Goal: Find specific page/section: Find specific page/section

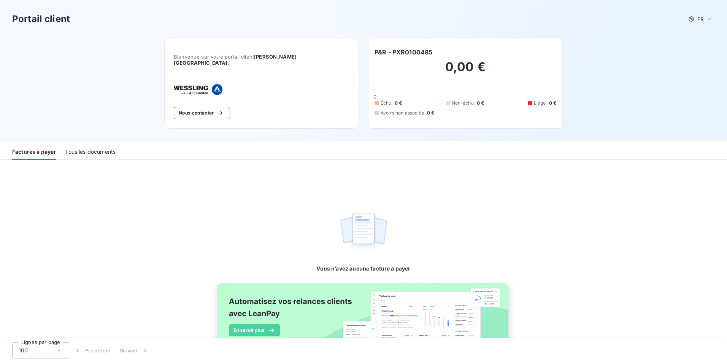
click at [84, 148] on div "Tous les documents" at bounding box center [90, 152] width 51 height 16
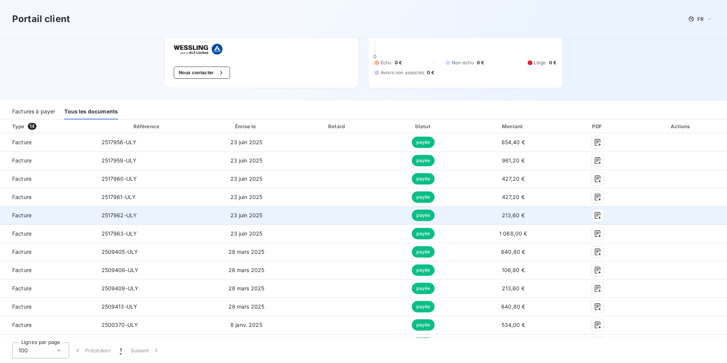
scroll to position [38, 0]
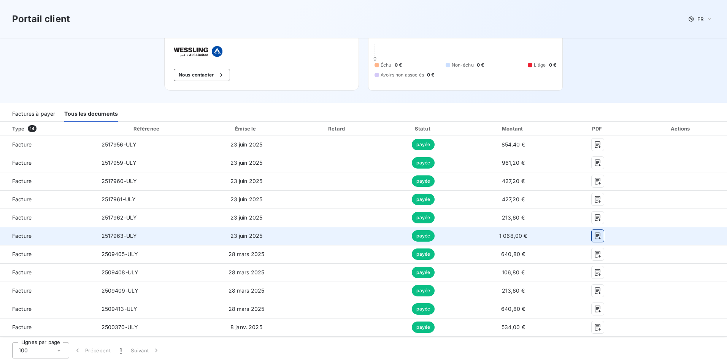
click at [359, 232] on icon "button" at bounding box center [598, 236] width 8 height 8
